Goal: Ask a question

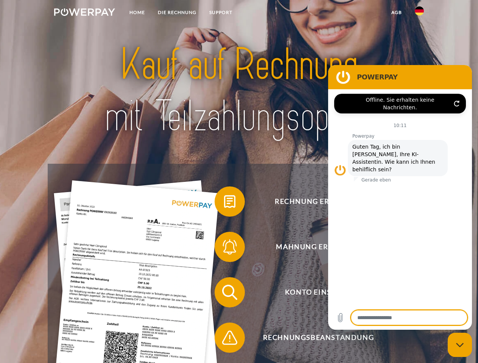
click at [84, 13] on img at bounding box center [84, 12] width 61 height 8
click at [419, 13] on img at bounding box center [419, 10] width 9 height 9
click at [396, 12] on link "agb" at bounding box center [396, 13] width 23 height 14
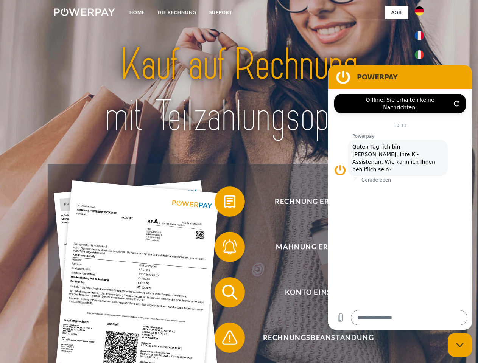
click at [224, 203] on span at bounding box center [219, 202] width 38 height 38
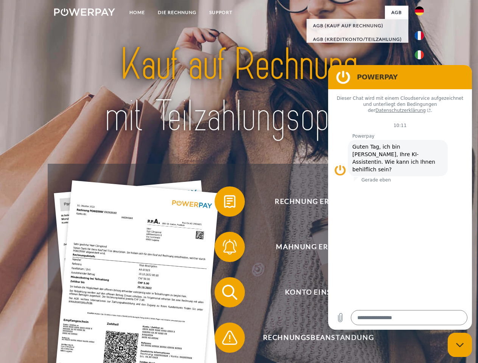
click at [224, 249] on div "Rechnung erhalten? Mahnung erhalten? Konto einsehen" at bounding box center [239, 315] width 382 height 303
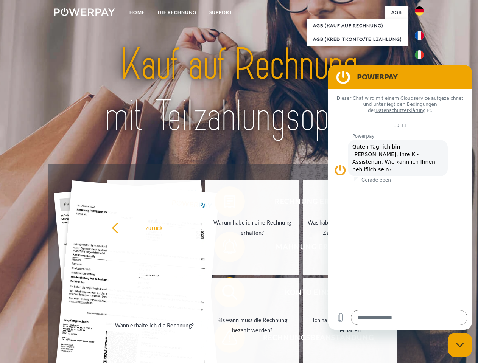
click at [224, 294] on link "Bis wann muss die Rechnung bezahlt werden?" at bounding box center [252, 325] width 94 height 95
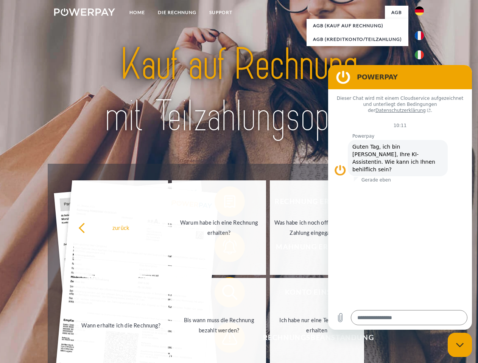
click at [270, 340] on link "Ich habe nur eine Teillieferung erhalten" at bounding box center [317, 325] width 94 height 95
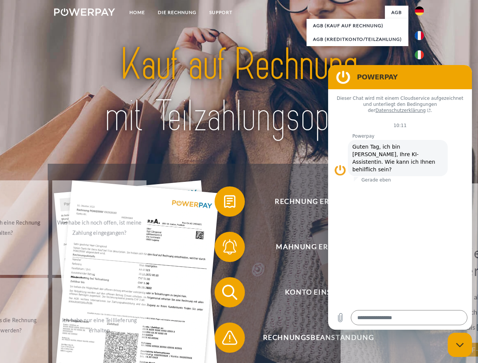
click at [460, 345] on icon "Messaging-Fenster schließen" at bounding box center [460, 345] width 8 height 5
type textarea "*"
